Goal: Find specific page/section: Find specific page/section

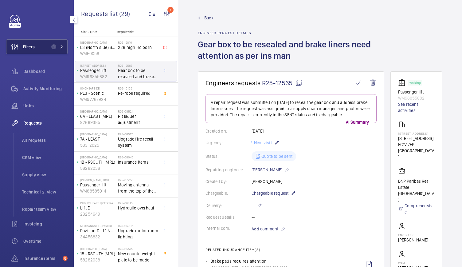
scroll to position [272, 0]
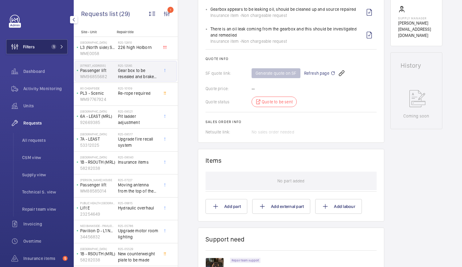
click at [60, 41] on button "Filters 1" at bounding box center [36, 46] width 61 height 15
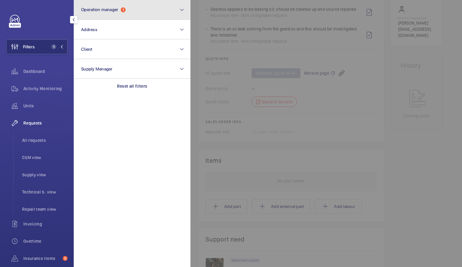
click at [109, 2] on button "Operation manager 1" at bounding box center [132, 10] width 117 height 20
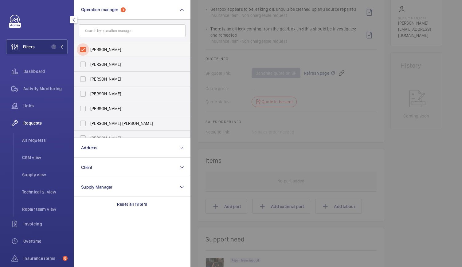
click at [85, 49] on input "[PERSON_NAME]" at bounding box center [83, 49] width 12 height 12
checkbox input "false"
click at [108, 29] on input "text" at bounding box center [132, 30] width 107 height 13
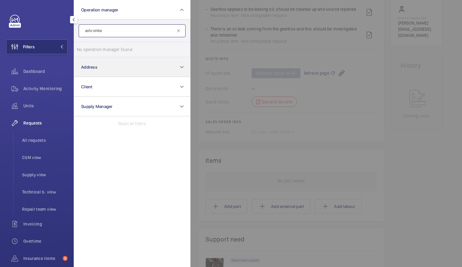
type input "ashcombe"
click at [108, 65] on button "Address" at bounding box center [132, 67] width 117 height 20
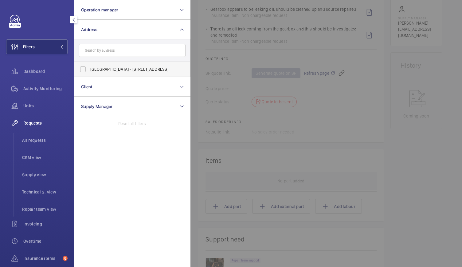
click at [104, 73] on label "[GEOGRAPHIC_DATA] - [STREET_ADDRESS]" at bounding box center [127, 69] width 107 height 15
click at [89, 73] on input "[GEOGRAPHIC_DATA] - [STREET_ADDRESS]" at bounding box center [83, 69] width 12 height 12
checkbox input "true"
click at [38, 86] on span "Activity Monitoring" at bounding box center [45, 88] width 44 height 6
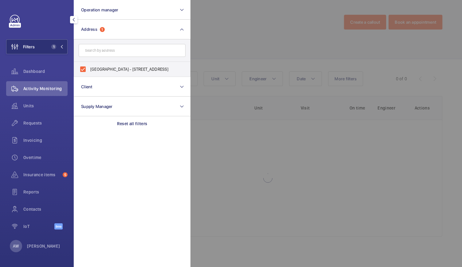
click at [283, 28] on div at bounding box center [421, 133] width 462 height 267
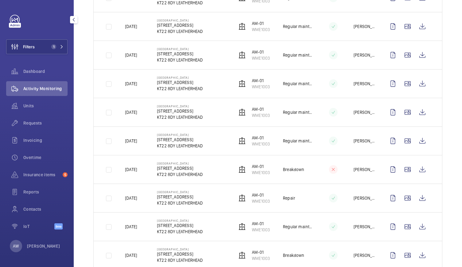
scroll to position [352, 0]
